Goal: Information Seeking & Learning: Learn about a topic

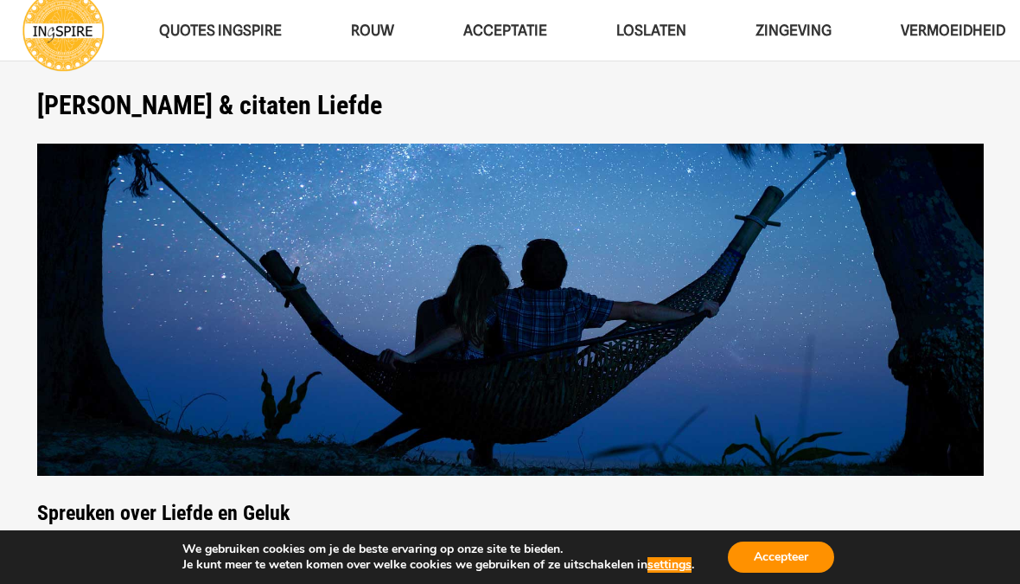
click at [768, 566] on button "Accepteer" at bounding box center [781, 556] width 106 height 31
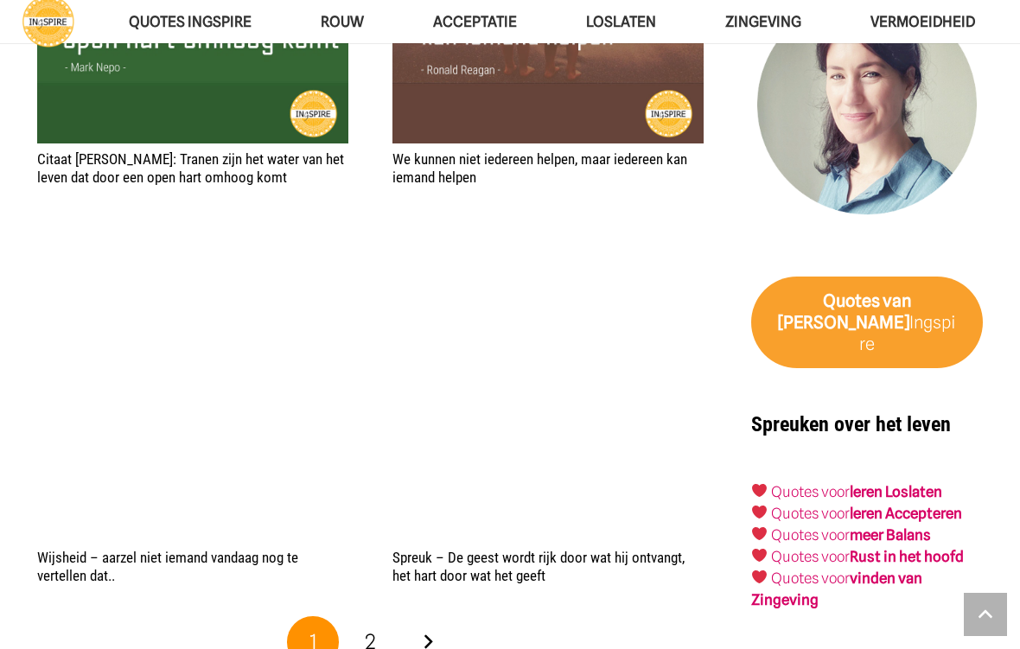
scroll to position [2541, 0]
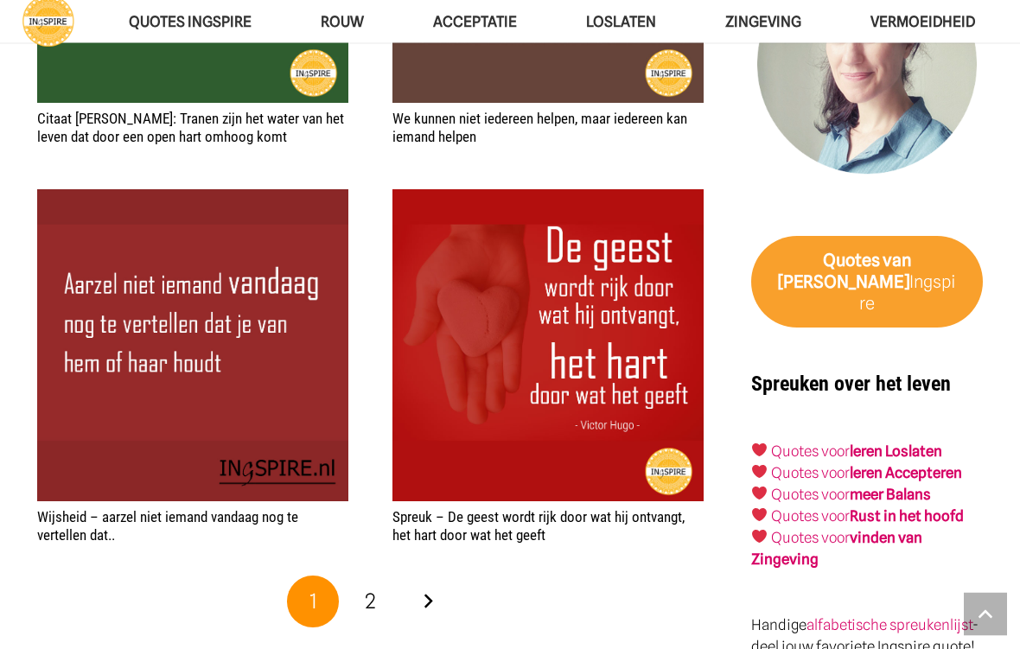
click at [380, 583] on link "2" at bounding box center [371, 603] width 52 height 52
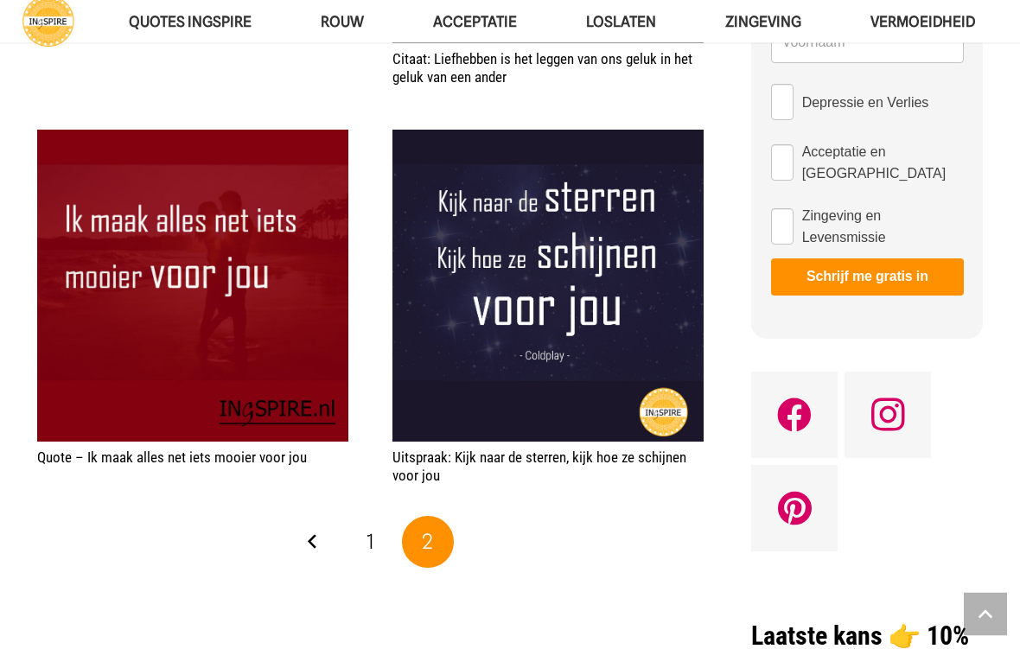
scroll to position [1095, 0]
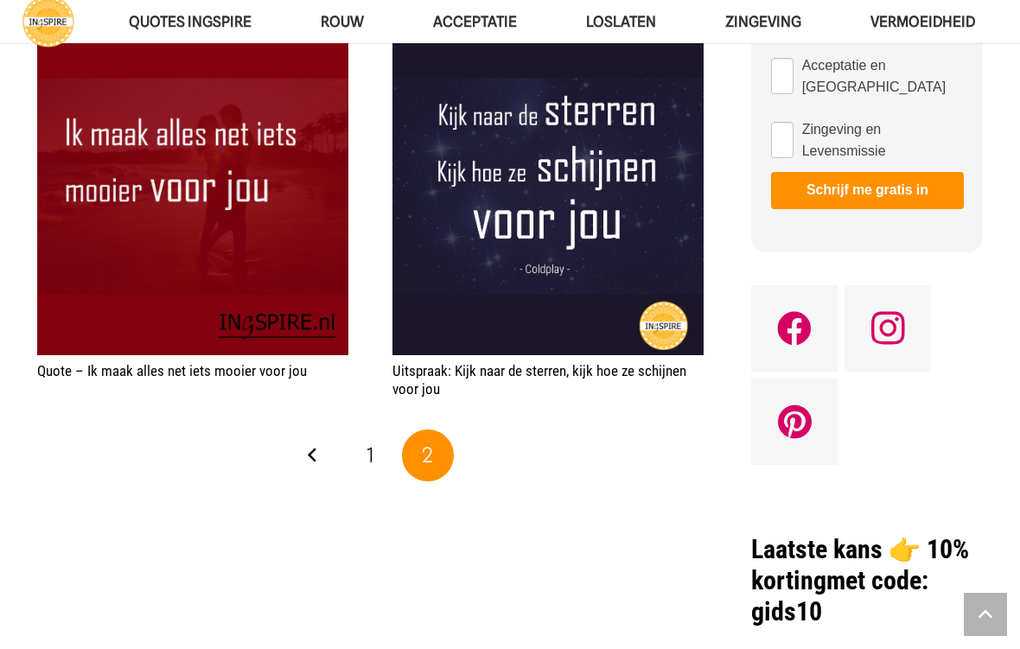
click at [376, 446] on link "1" at bounding box center [371, 456] width 52 height 52
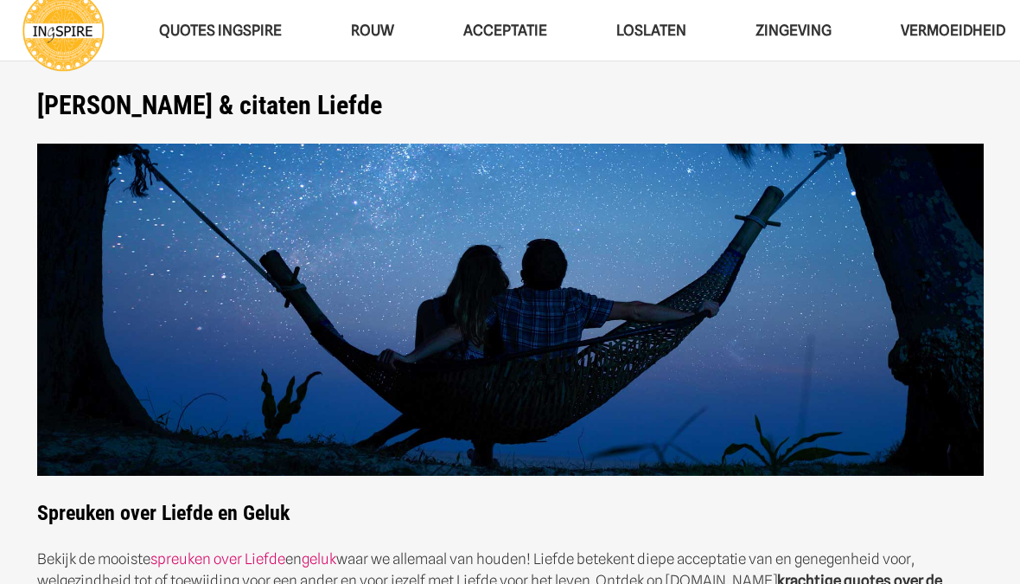
click at [654, 13] on link "Loslaten" at bounding box center [651, 31] width 139 height 44
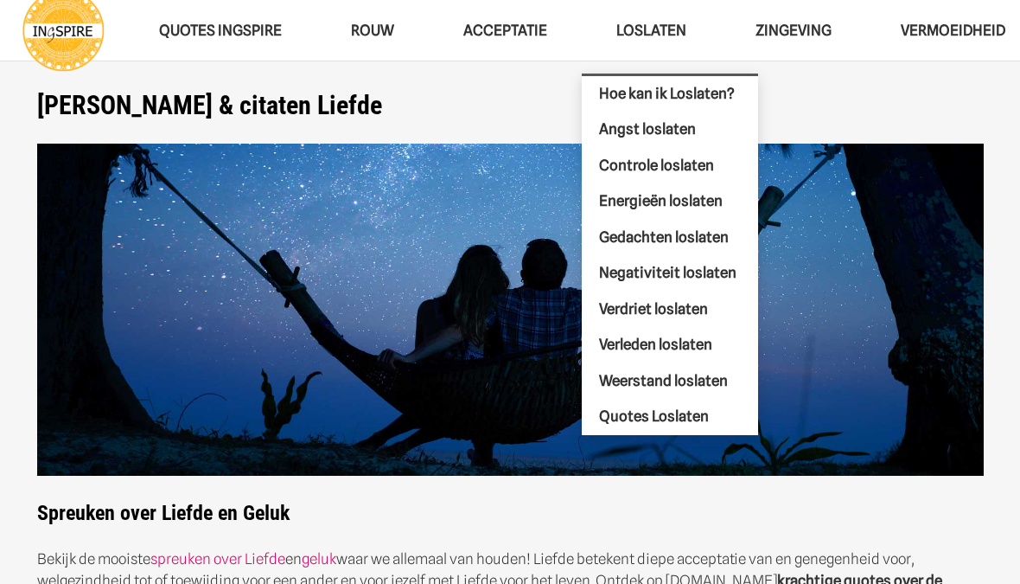
click at [619, 346] on span "Verleden loslaten" at bounding box center [655, 343] width 113 height 17
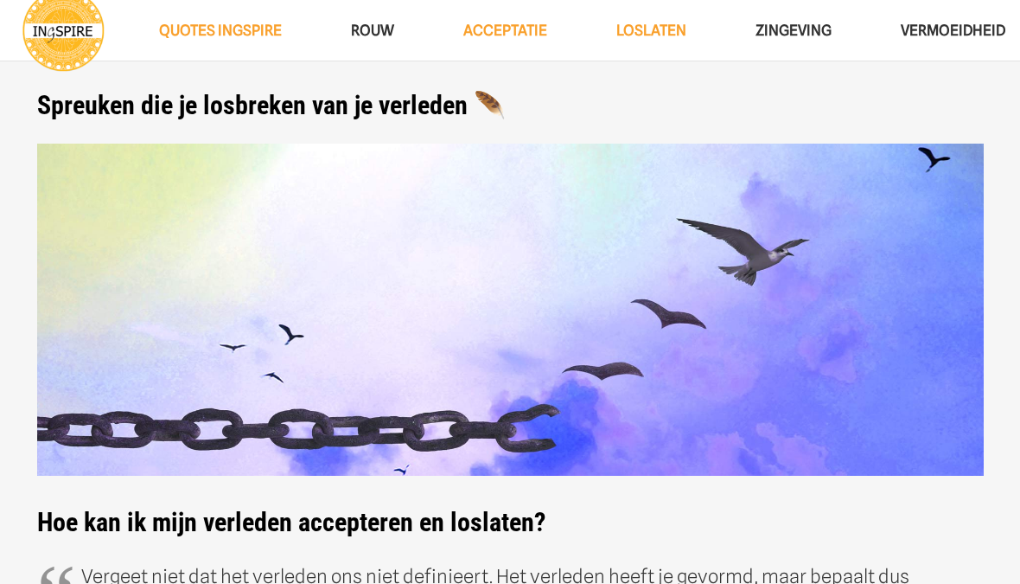
click at [799, 35] on span "Zingeving" at bounding box center [794, 30] width 76 height 17
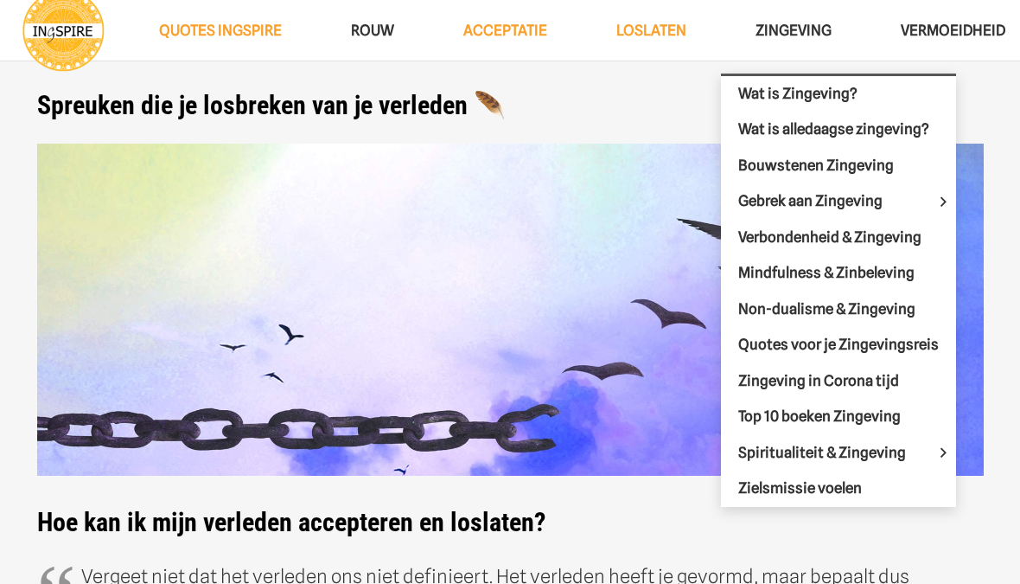
click at [772, 78] on link "Wat is Zingeving?" at bounding box center [838, 94] width 235 height 36
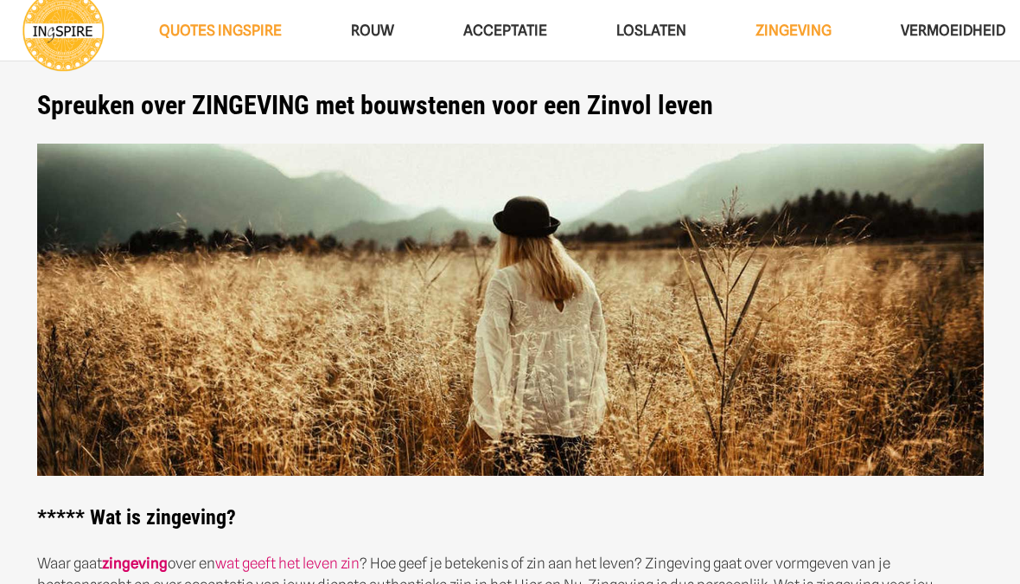
click at [660, 38] on span "Loslaten" at bounding box center [651, 30] width 70 height 17
click at [503, 22] on span "Acceptatie" at bounding box center [505, 30] width 84 height 17
click at [388, 35] on span "ROUW" at bounding box center [372, 30] width 43 height 17
click at [197, 29] on span "QUOTES INGSPIRE" at bounding box center [220, 30] width 123 height 17
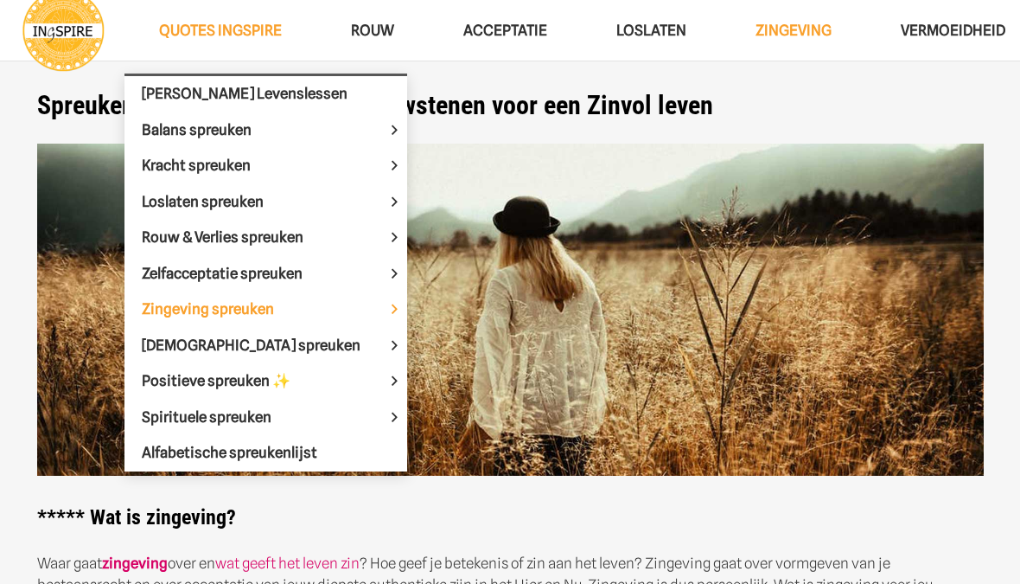
click at [155, 131] on span "Balans spreuken" at bounding box center [211, 128] width 139 height 17
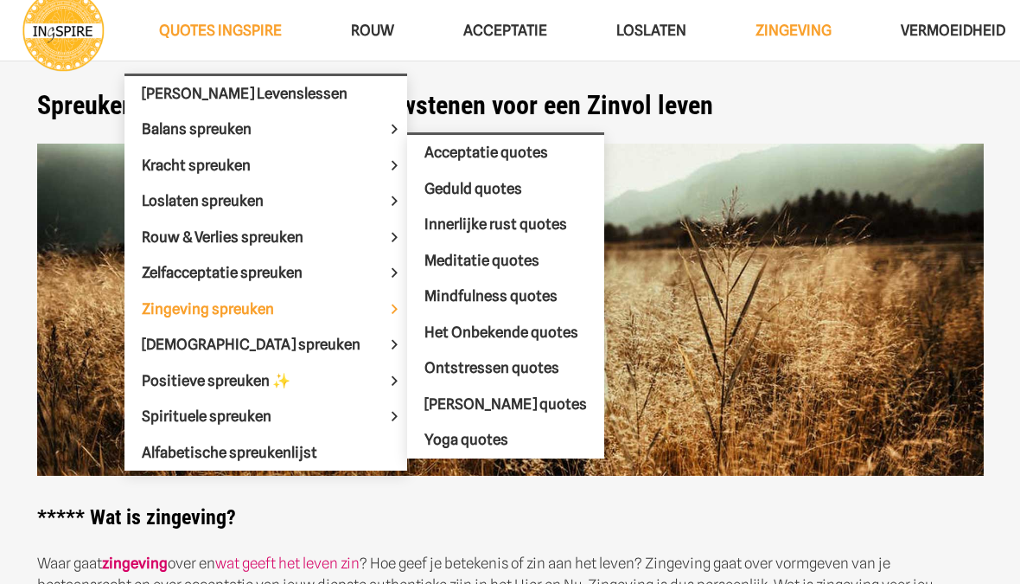
click at [424, 226] on span "Innerlijke rust quotes" at bounding box center [495, 223] width 143 height 17
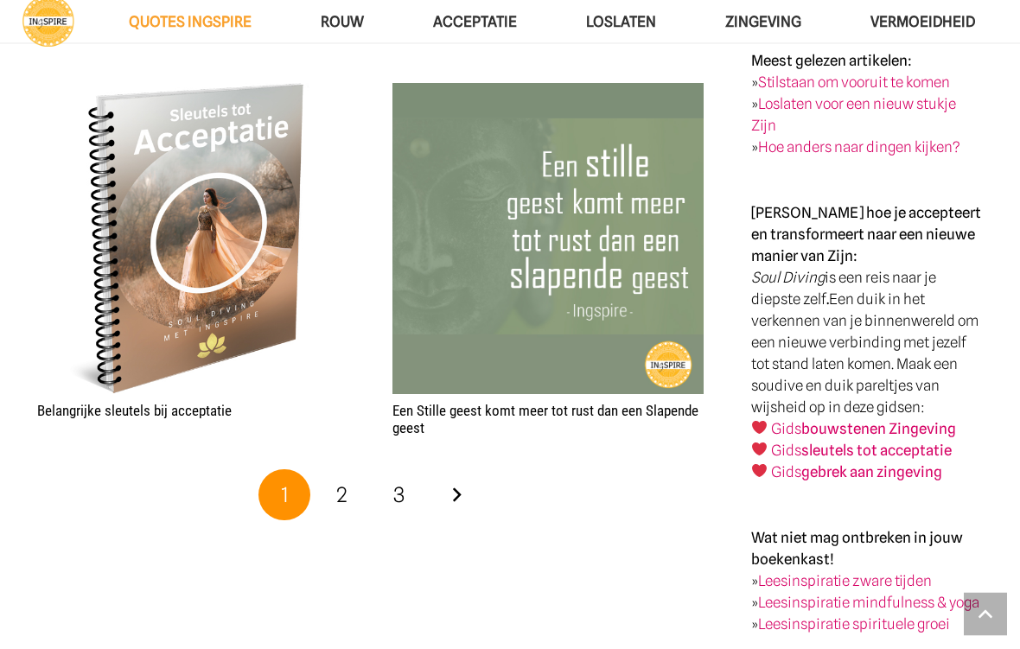
scroll to position [2858, 0]
